Goal: Task Accomplishment & Management: Complete application form

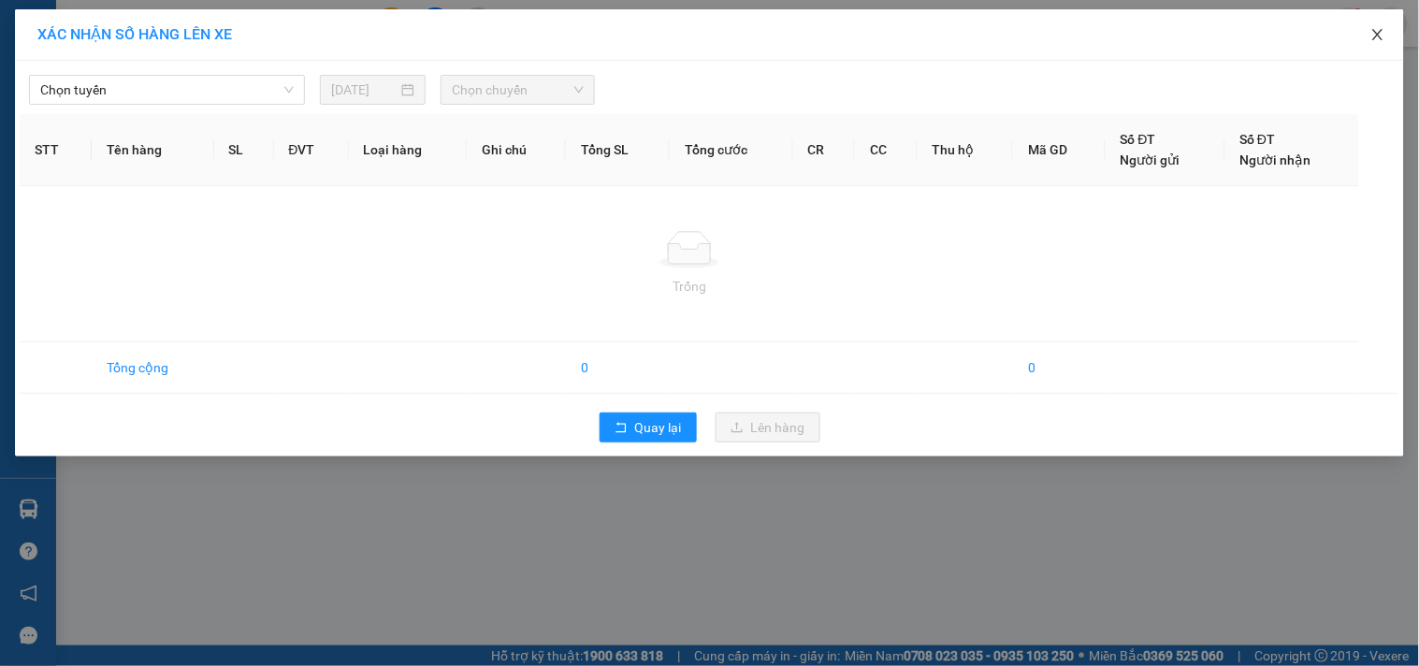
click at [1389, 35] on span "Close" at bounding box center [1377, 35] width 52 height 52
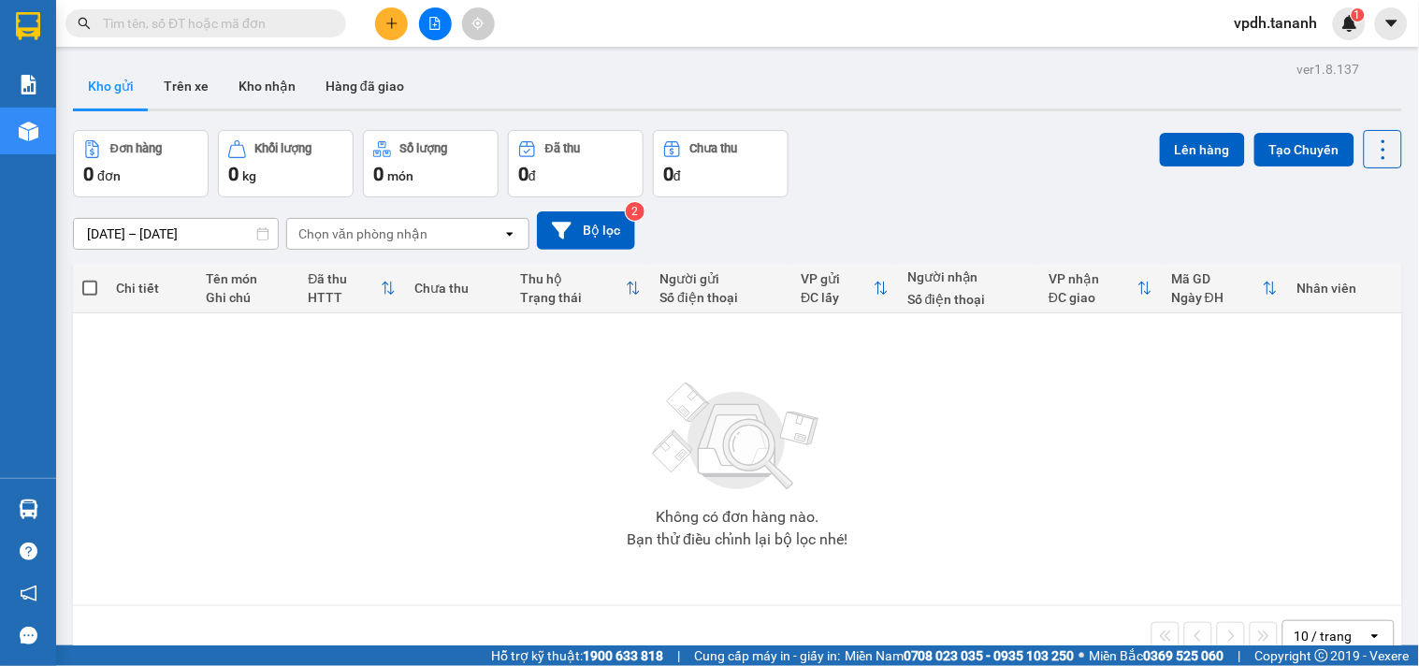
click at [387, 39] on div at bounding box center [435, 23] width 140 height 33
click at [388, 23] on icon "plus" at bounding box center [391, 22] width 10 height 1
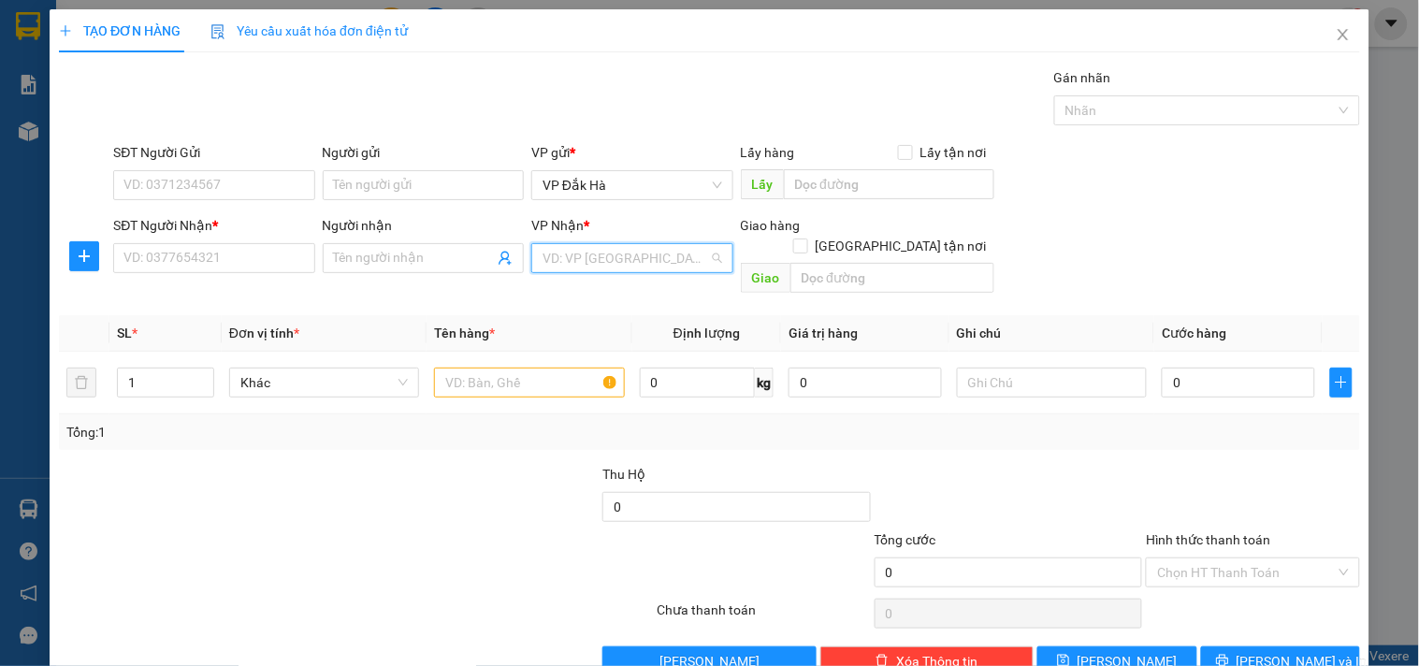
click at [595, 266] on input "search" at bounding box center [625, 258] width 166 height 28
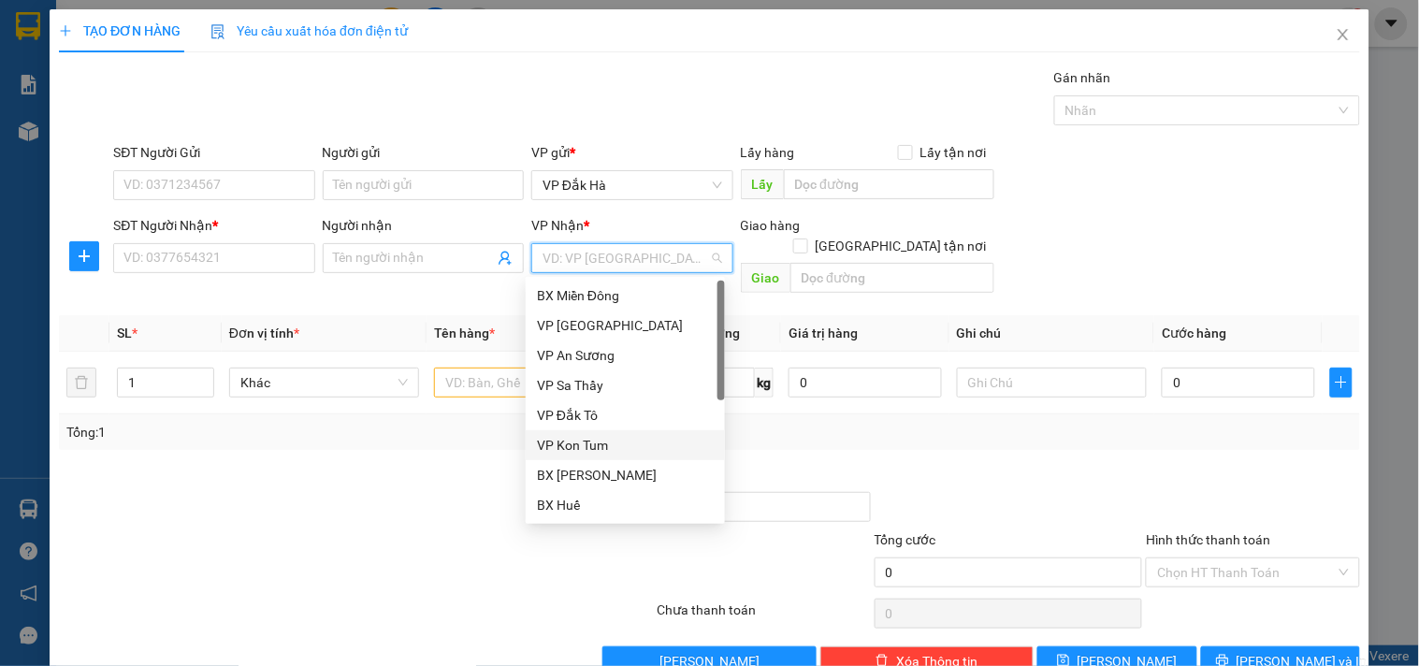
scroll to position [194, 0]
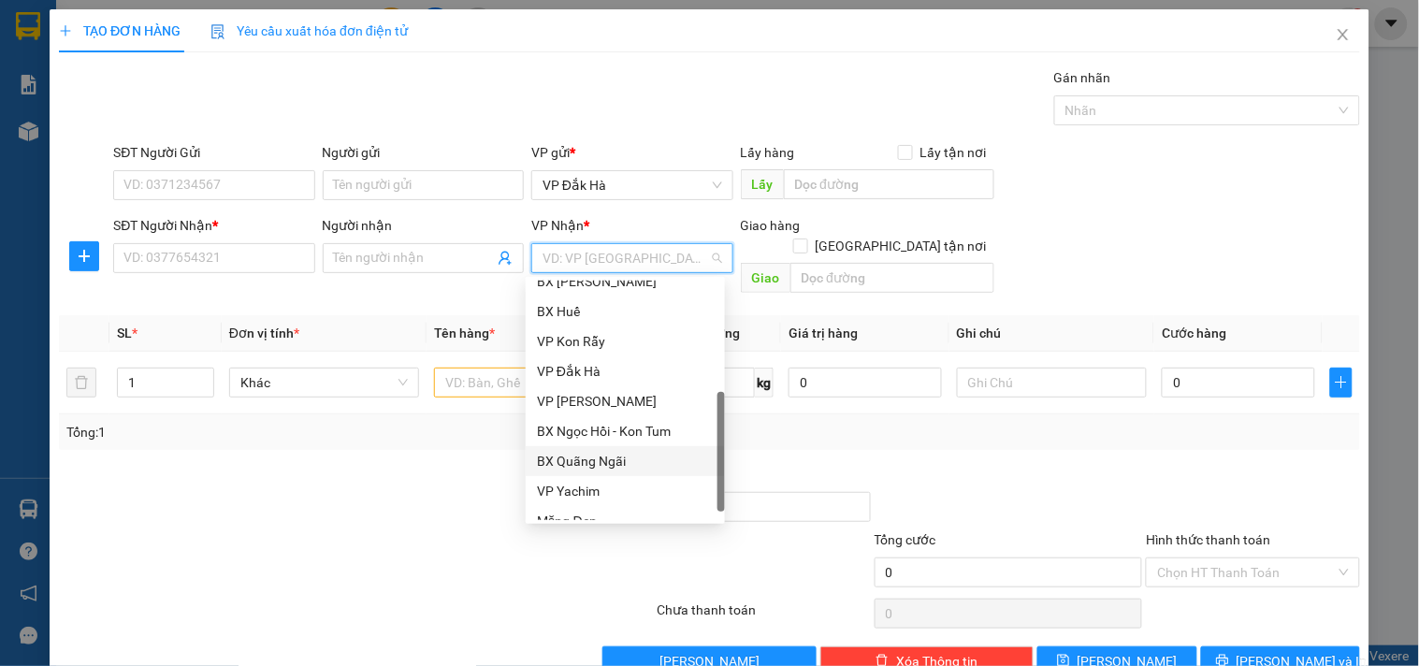
click at [614, 459] on div "BX Quãng Ngãi" at bounding box center [625, 461] width 177 height 21
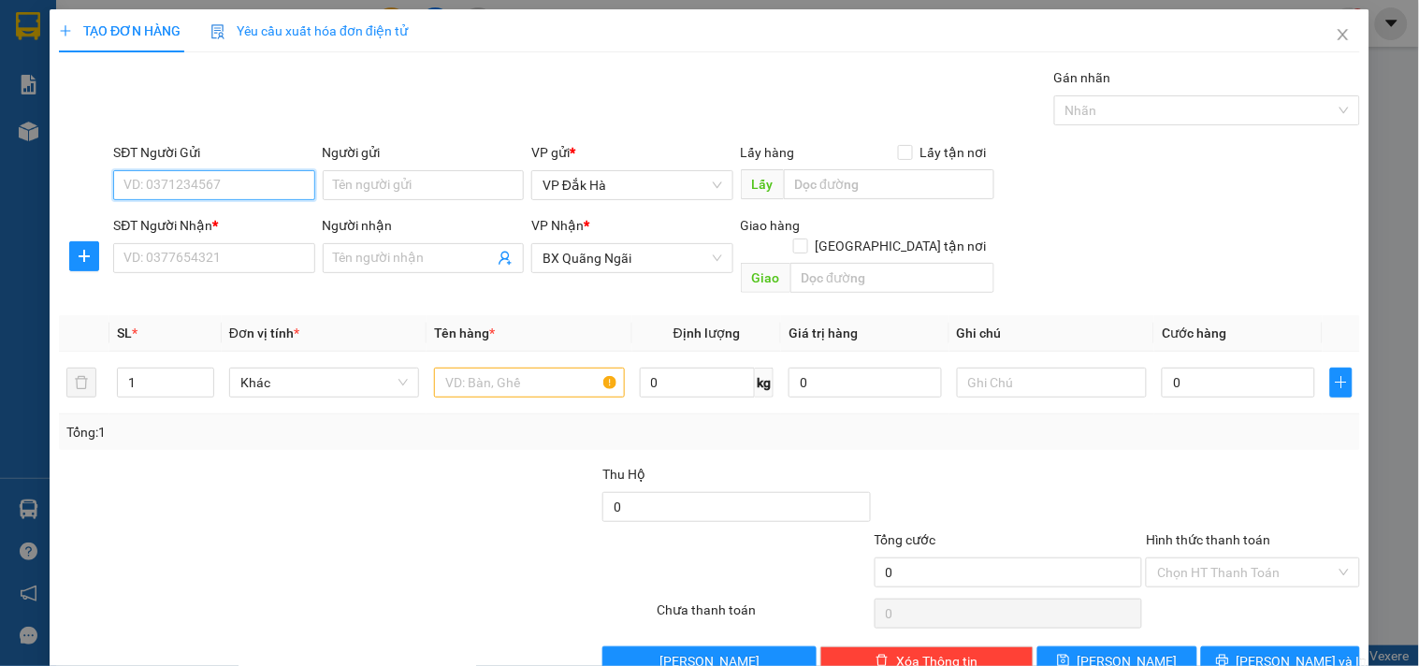
click at [251, 179] on input "SĐT Người Gửi" at bounding box center [213, 185] width 201 height 30
click at [550, 367] on input "text" at bounding box center [529, 382] width 190 height 30
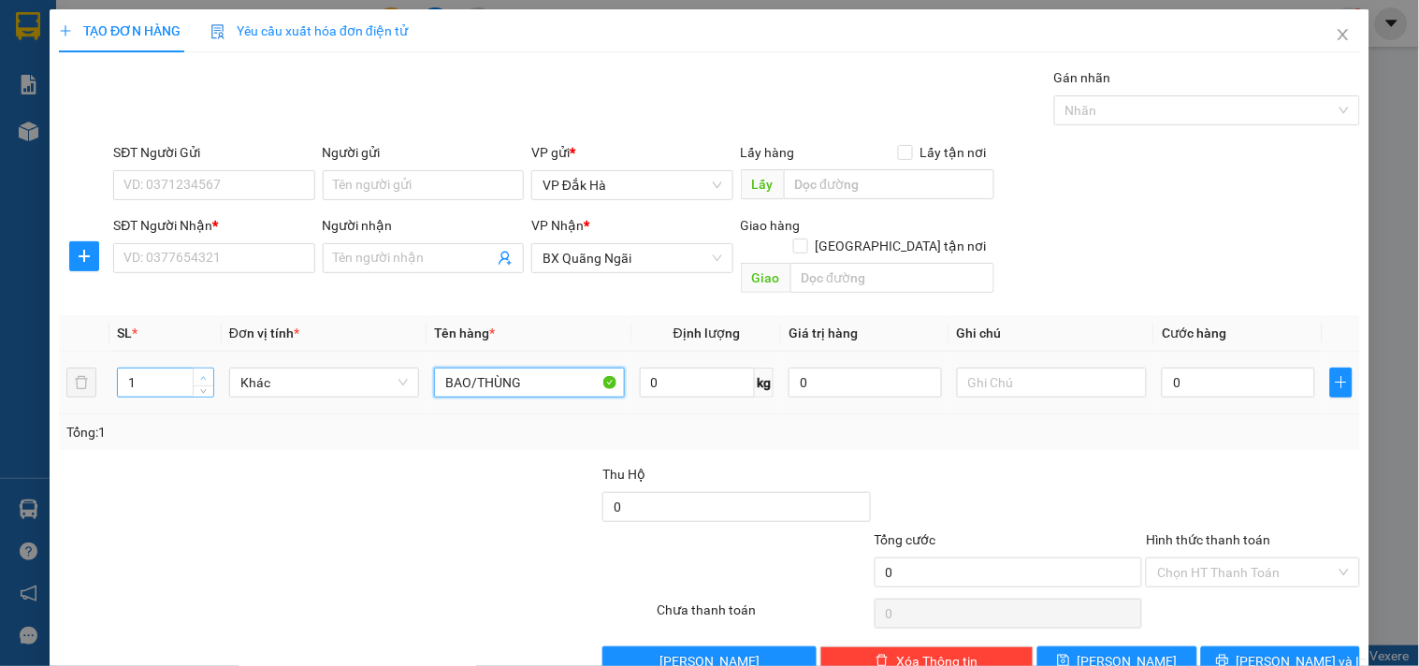
type input "BAO/THÙNG"
click at [200, 375] on icon "up" at bounding box center [203, 378] width 7 height 7
type input "3"
click at [200, 375] on icon "up" at bounding box center [203, 378] width 7 height 7
click at [243, 184] on input "SĐT Người Gửi" at bounding box center [213, 185] width 201 height 30
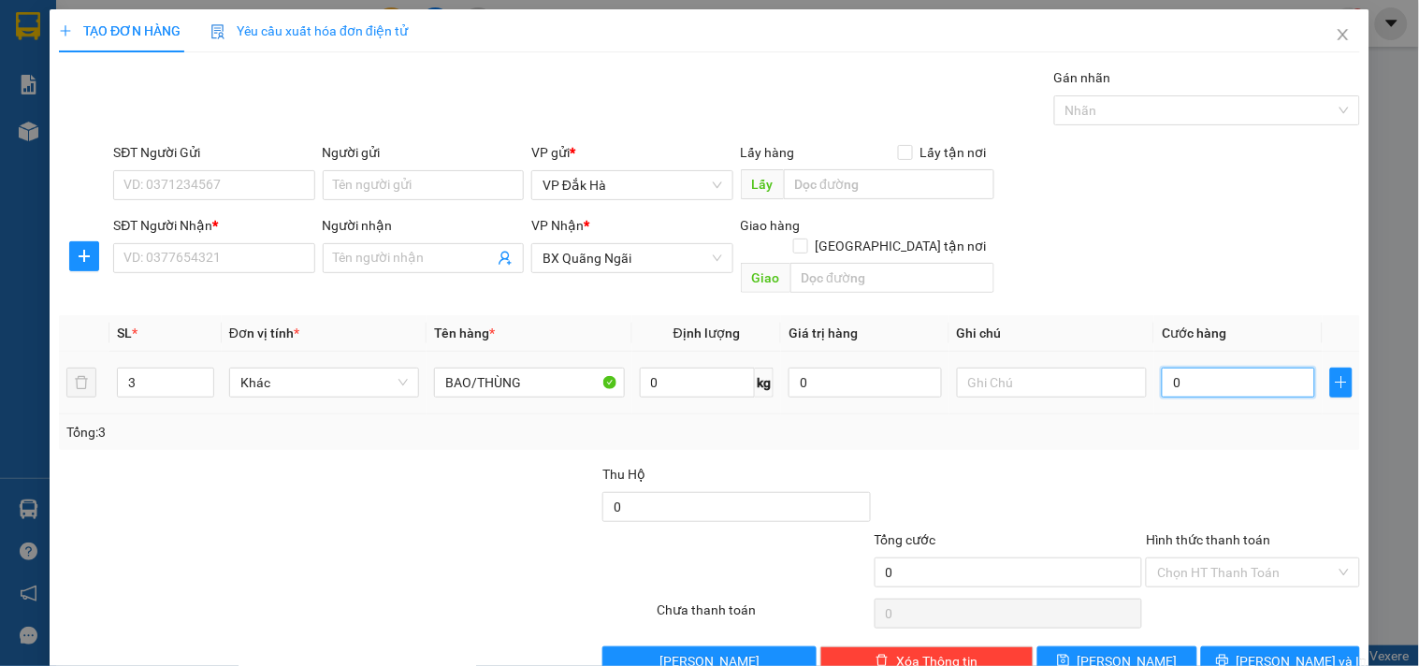
click at [1161, 367] on input "0" at bounding box center [1237, 382] width 153 height 30
type input "2"
type input "21"
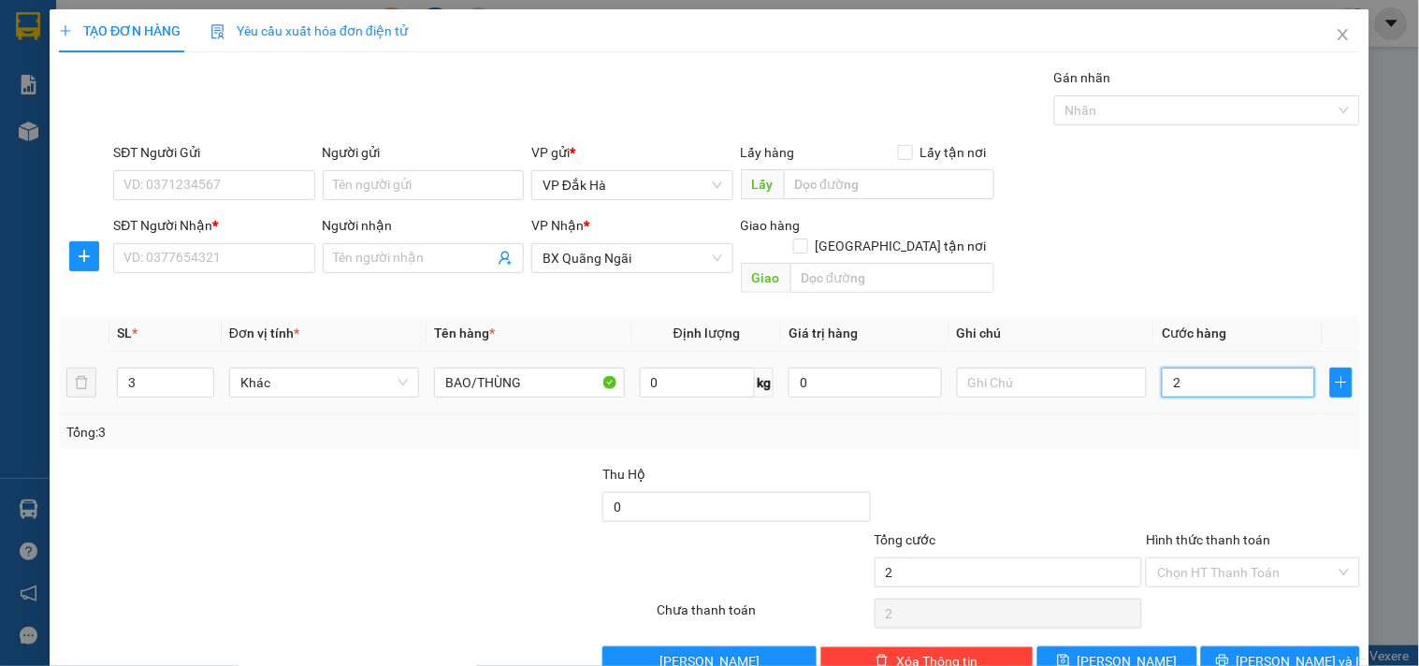
type input "21"
type input "210"
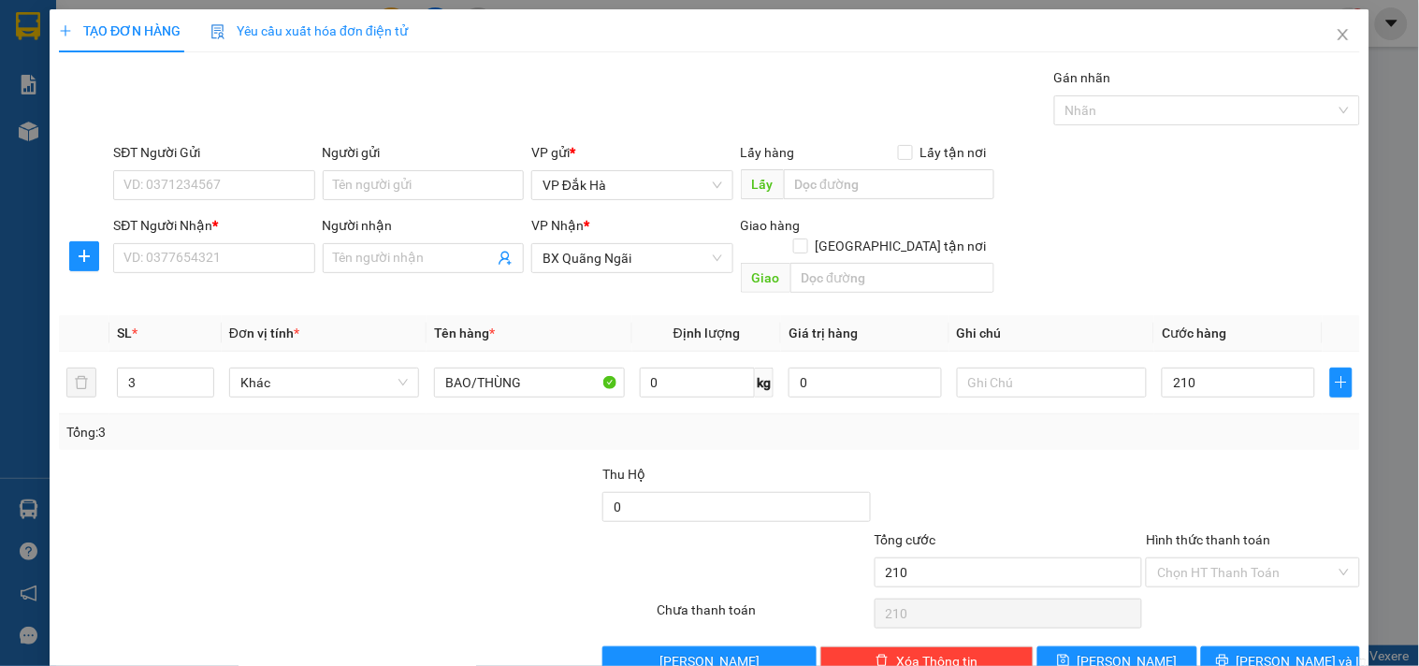
click at [1163, 464] on div at bounding box center [1252, 496] width 217 height 65
type input "210.000"
click at [237, 185] on input "SĐT Người Gửi" at bounding box center [213, 185] width 201 height 30
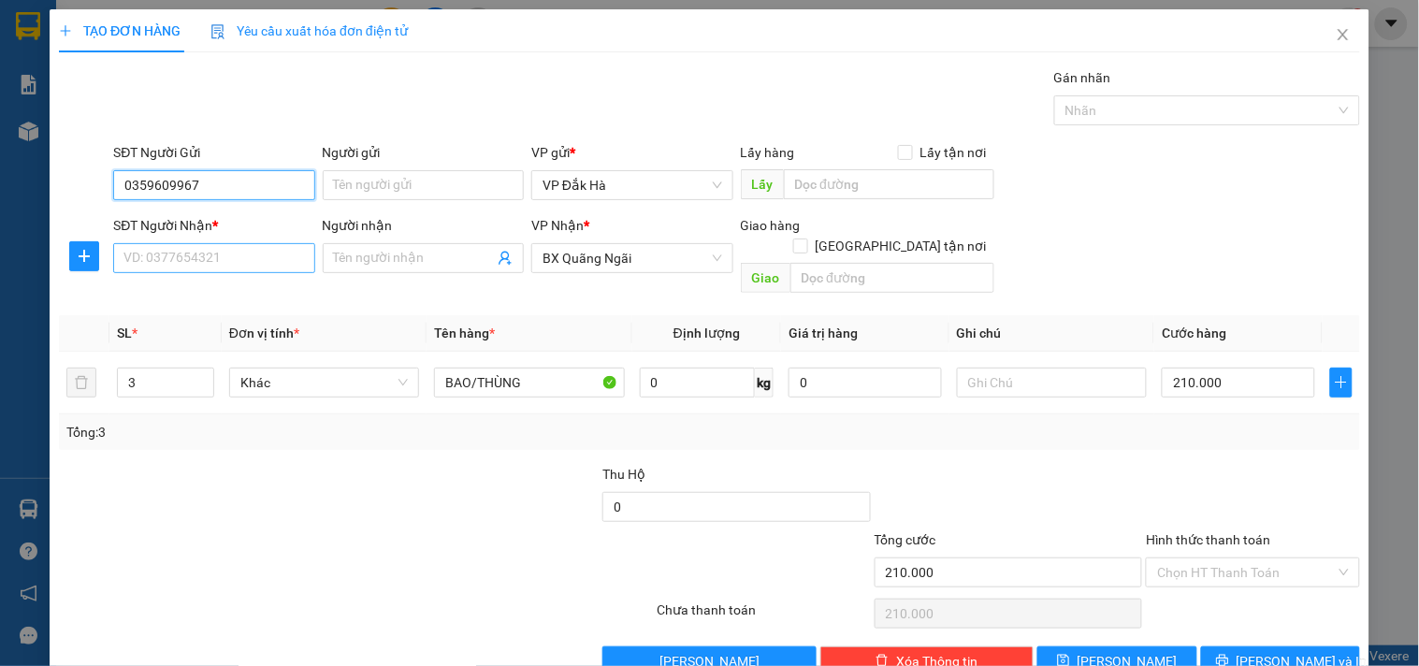
type input "0359609967"
click at [239, 268] on input "SĐT Người Nhận *" at bounding box center [213, 258] width 201 height 30
type input "0398232760"
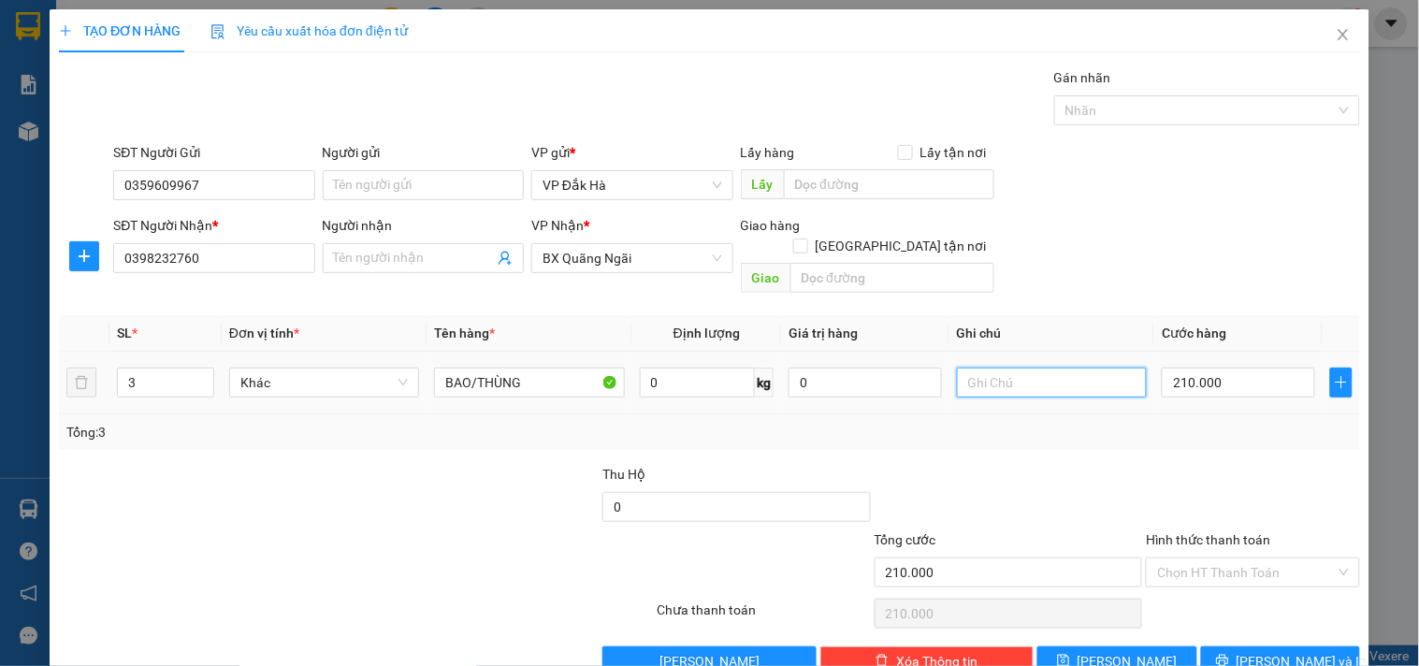
click at [1051, 375] on input "text" at bounding box center [1052, 382] width 190 height 30
click at [1263, 651] on span "Lưu và In" at bounding box center [1301, 661] width 131 height 21
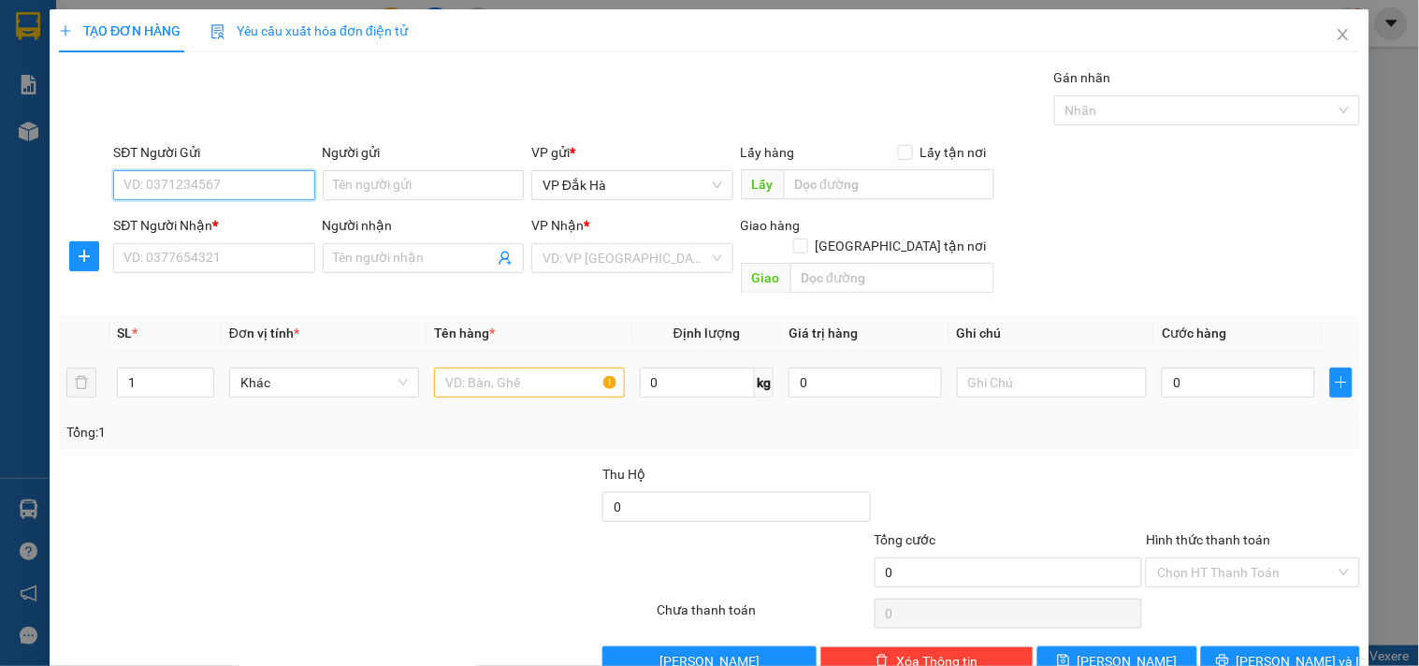
scroll to position [25, 0]
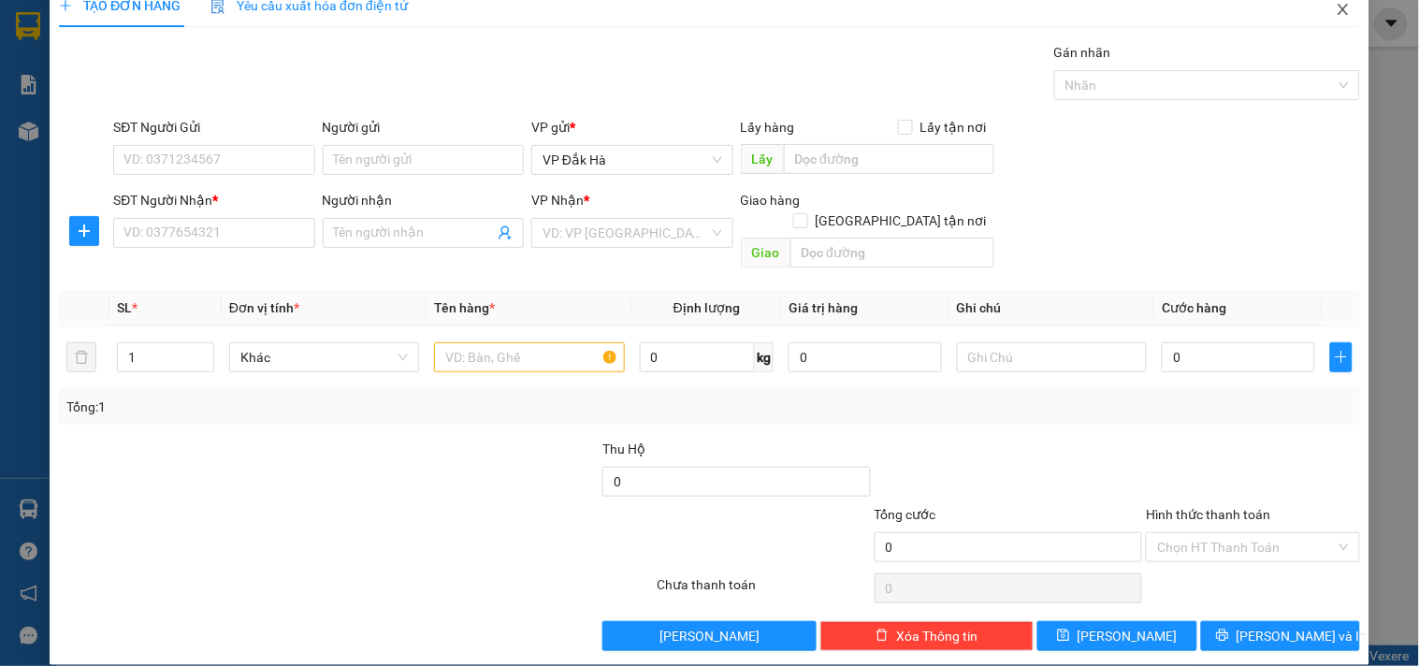
click at [1337, 7] on icon "close" at bounding box center [1342, 9] width 10 height 11
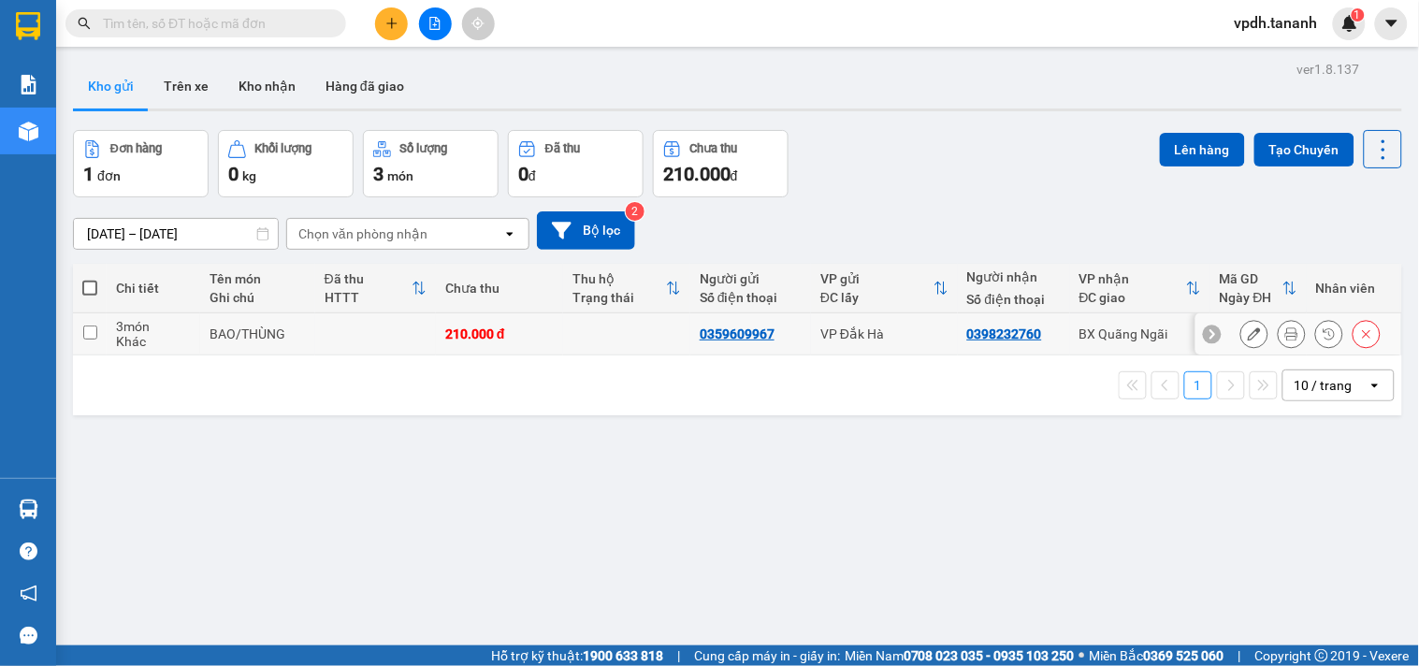
click at [1247, 335] on icon at bounding box center [1253, 333] width 13 height 13
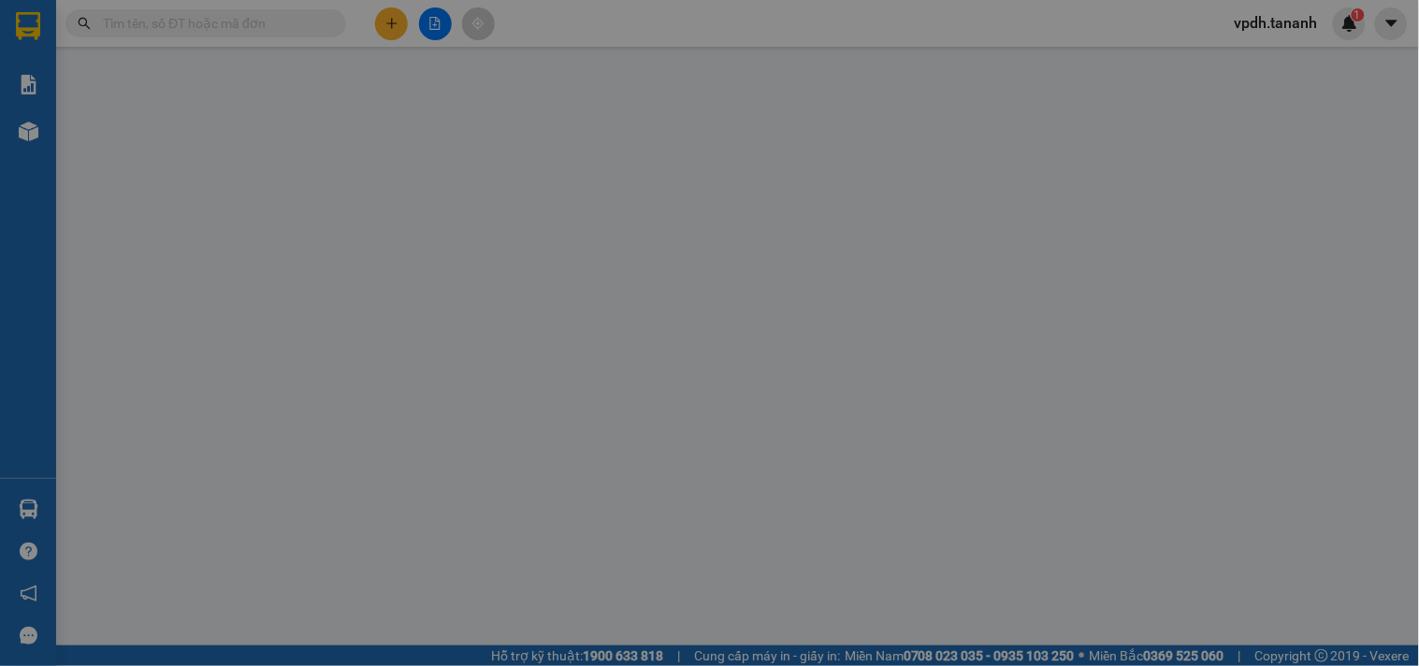
type input "0359609967"
type input "0398232760"
type input "210.000"
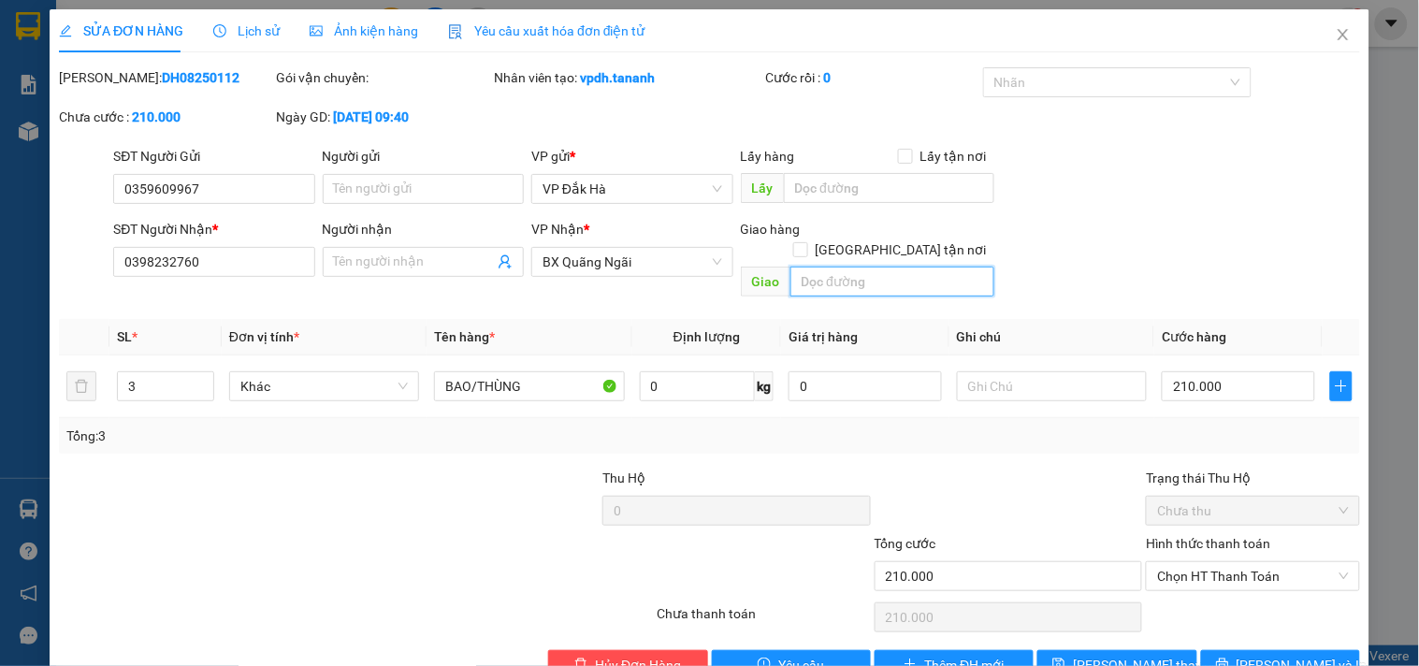
click at [854, 267] on input "text" at bounding box center [892, 282] width 204 height 30
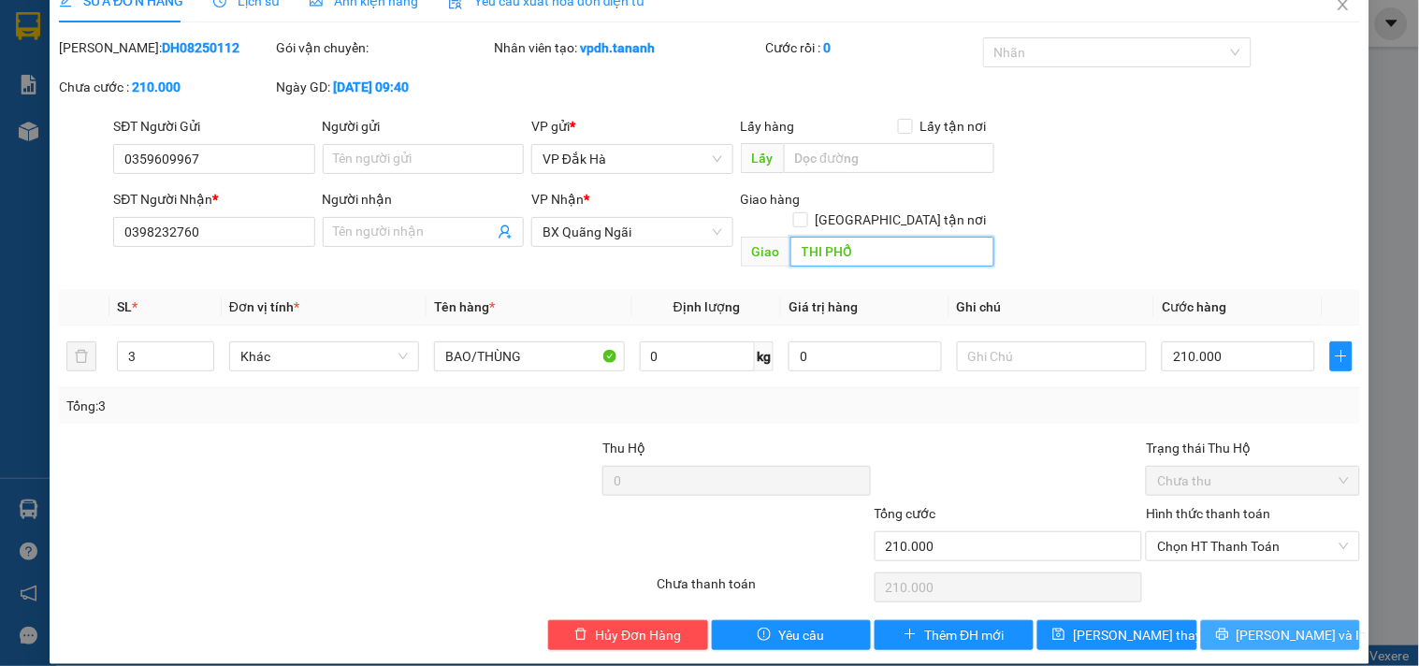
type input "THI PHỔ"
click at [1274, 625] on span "Lưu và In" at bounding box center [1301, 635] width 131 height 21
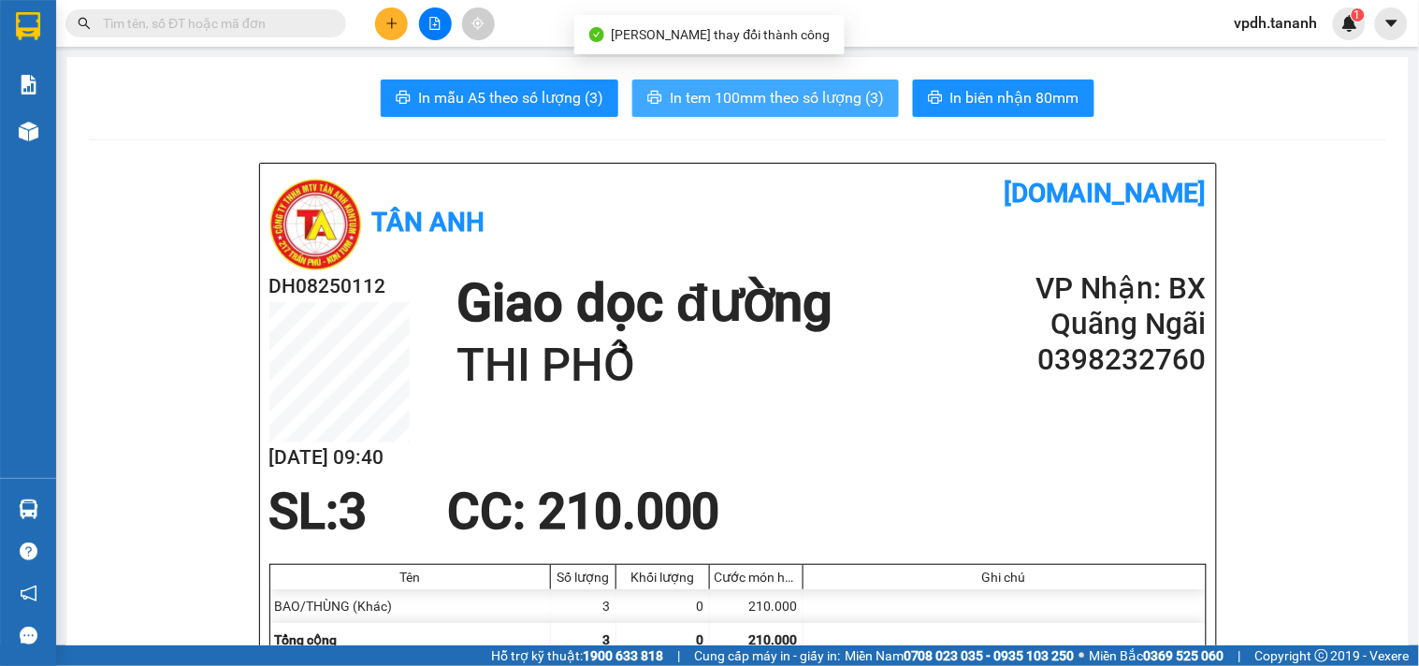
click at [821, 101] on span "In tem 100mm theo số lượng (3)" at bounding box center [777, 97] width 214 height 23
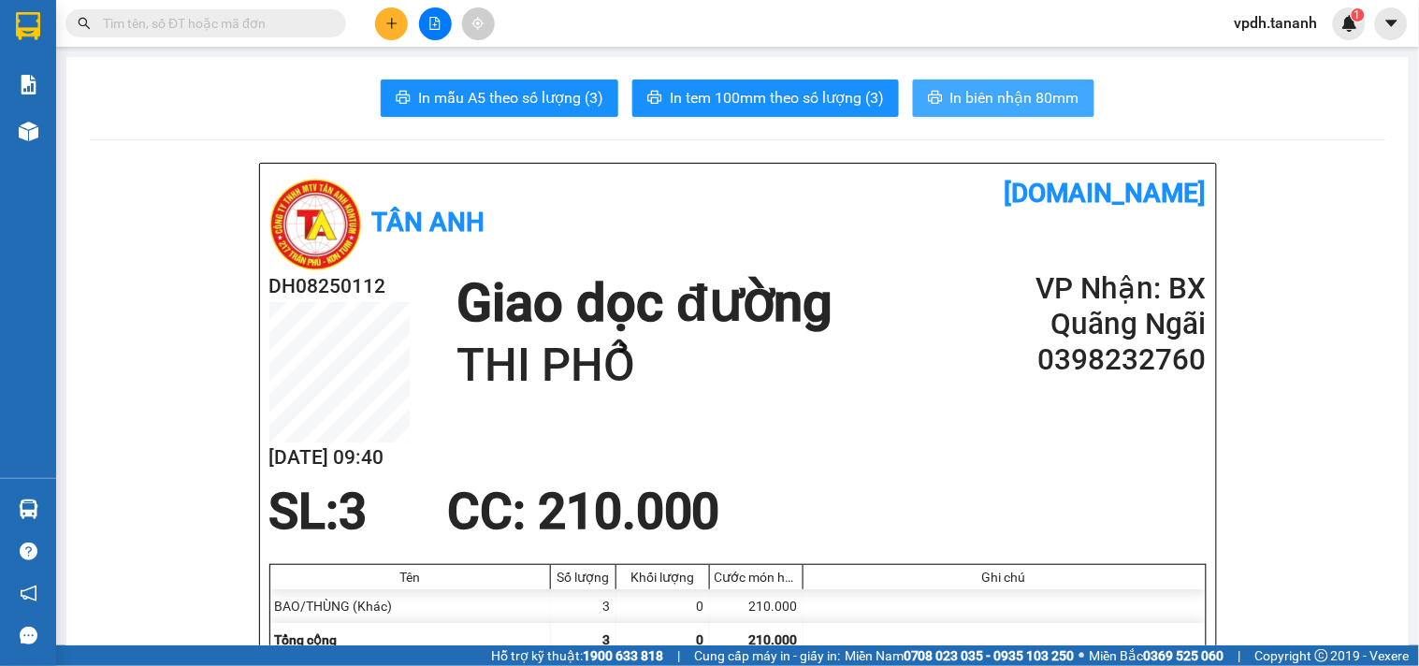
click at [994, 97] on span "In biên nhận 80mm" at bounding box center [1014, 97] width 129 height 23
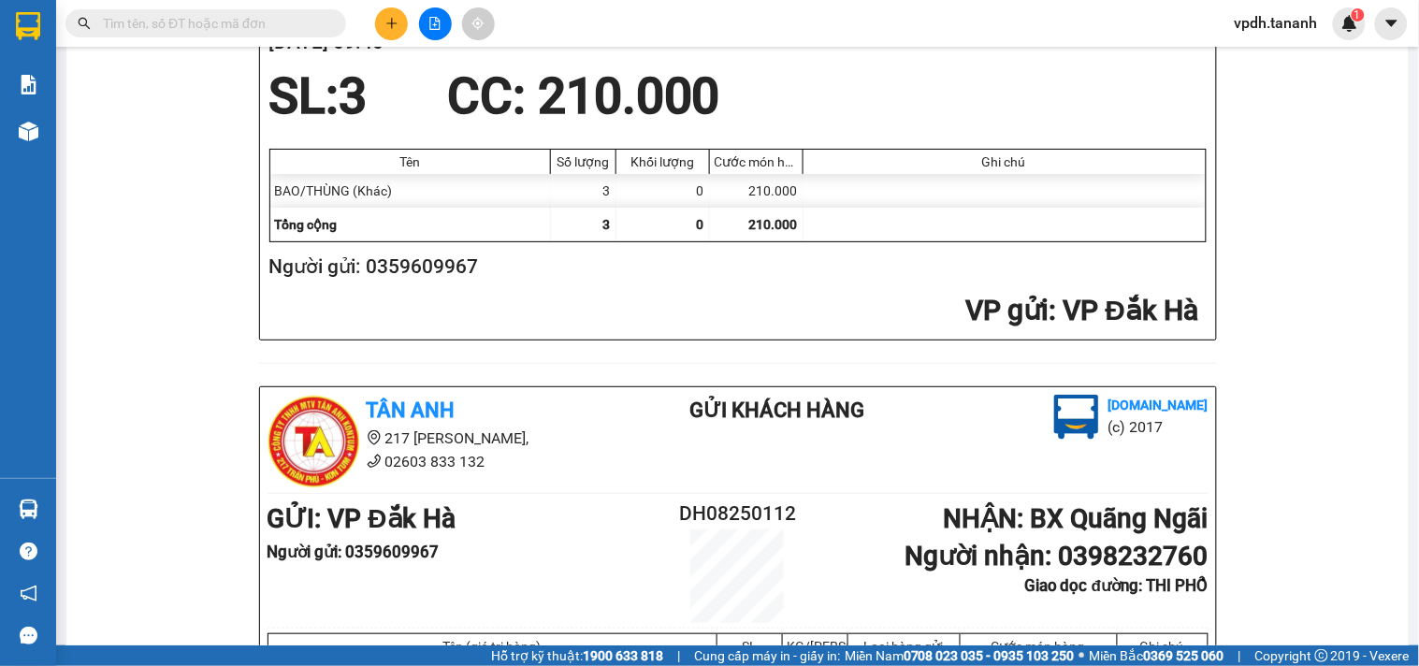
scroll to position [519, 0]
